Goal: Task Accomplishment & Management: Manage account settings

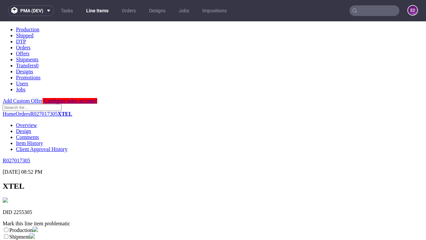
scroll to position [117, 0]
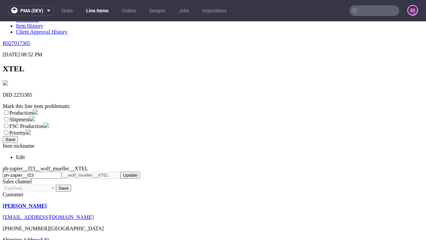
select select "dtp_ca_needed"
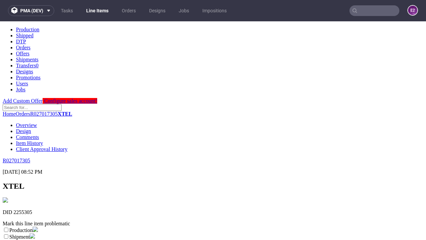
scroll to position [0, 0]
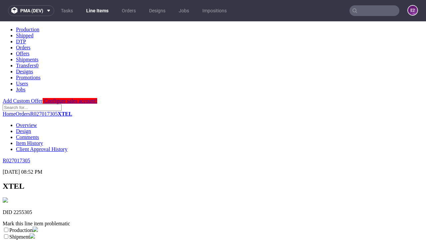
checkbox input "true"
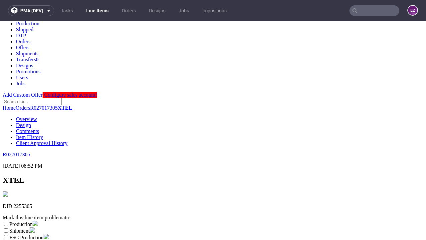
type textarea "test"
